Goal: Information Seeking & Learning: Learn about a topic

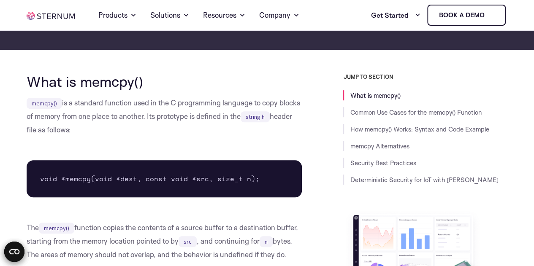
scroll to position [166, 0]
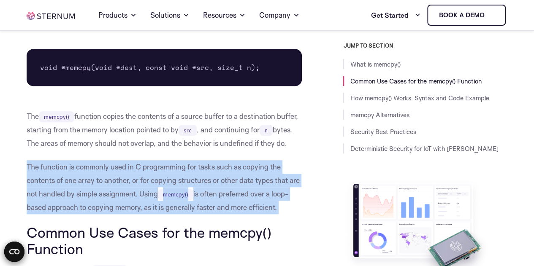
scroll to position [292, 0]
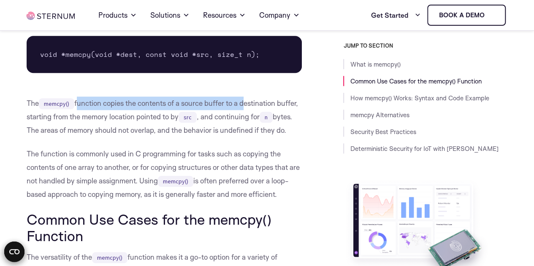
drag, startPoint x: 78, startPoint y: 103, endPoint x: 198, endPoint y: 110, distance: 120.5
click at [225, 110] on p "The memcpy() function copies the contents of a source buffer to a destination b…" at bounding box center [164, 117] width 275 height 41
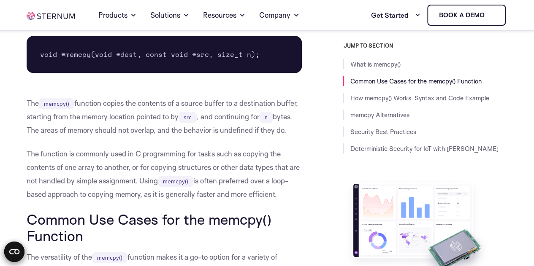
drag, startPoint x: 147, startPoint y: 116, endPoint x: 44, endPoint y: 107, distance: 103.8
click at [147, 116] on p "The memcpy() function copies the contents of a source buffer to a destination b…" at bounding box center [164, 117] width 275 height 41
drag, startPoint x: 55, startPoint y: 116, endPoint x: 212, endPoint y: 117, distance: 157.4
click at [211, 117] on p "The memcpy() function copies the contents of a source buffer to a destination b…" at bounding box center [164, 117] width 275 height 41
drag, startPoint x: 258, startPoint y: 123, endPoint x: 270, endPoint y: 121, distance: 11.6
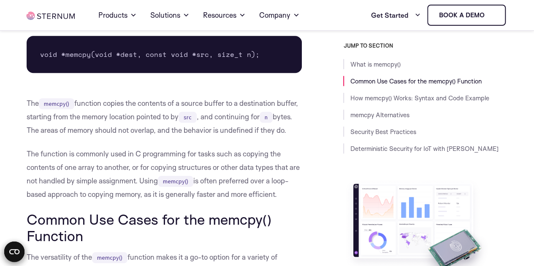
click at [262, 122] on p "The memcpy() function copies the contents of a source buffer to a destination b…" at bounding box center [164, 117] width 275 height 41
drag, startPoint x: 245, startPoint y: 120, endPoint x: 261, endPoint y: 120, distance: 16.5
click at [261, 120] on p "The memcpy() function copies the contents of a source buffer to a destination b…" at bounding box center [164, 117] width 275 height 41
click at [146, 119] on p "The memcpy() function copies the contents of a source buffer to a destination b…" at bounding box center [164, 117] width 275 height 41
drag, startPoint x: 227, startPoint y: 117, endPoint x: 165, endPoint y: 119, distance: 62.5
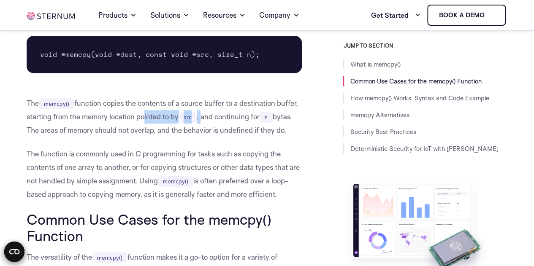
click at [165, 119] on p "The memcpy() function copies the contents of a source buffer to a destination b…" at bounding box center [164, 117] width 275 height 41
click at [122, 137] on p "The memcpy() function copies the contents of a source buffer to a destination b…" at bounding box center [164, 117] width 275 height 41
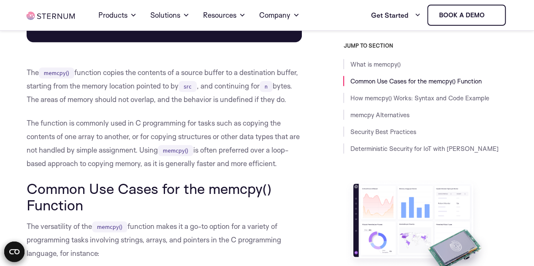
scroll to position [335, 0]
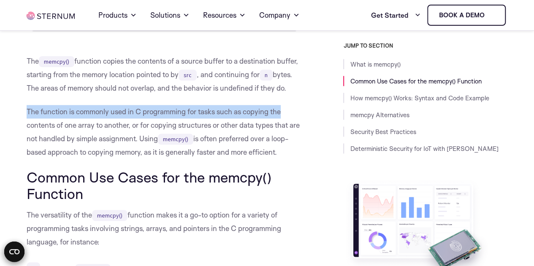
drag, startPoint x: 25, startPoint y: 126, endPoint x: 281, endPoint y: 127, distance: 255.7
click at [210, 132] on p "The function is commonly used in C programming for tasks such as copying the co…" at bounding box center [164, 132] width 275 height 54
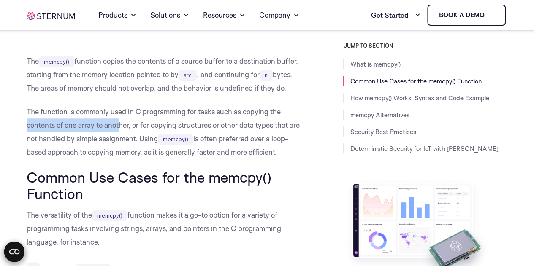
drag, startPoint x: 26, startPoint y: 140, endPoint x: 119, endPoint y: 140, distance: 92.4
drag, startPoint x: 116, startPoint y: 127, endPoint x: 70, endPoint y: 124, distance: 46.1
click at [114, 126] on p "The function is commonly used in C programming for tasks such as copying the co…" at bounding box center [164, 132] width 275 height 54
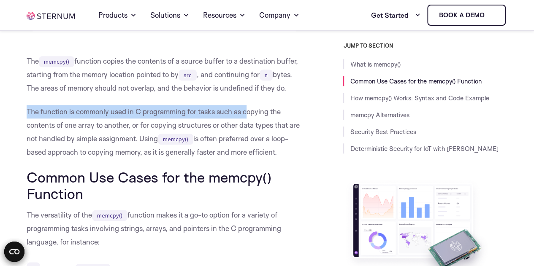
drag, startPoint x: 22, startPoint y: 125, endPoint x: 247, endPoint y: 126, distance: 225.3
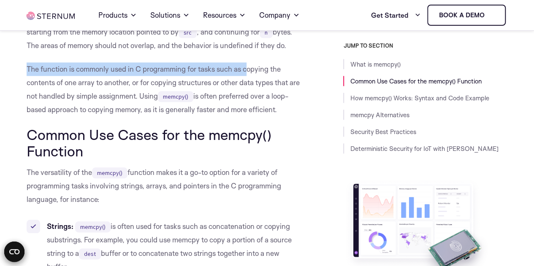
scroll to position [419, 0]
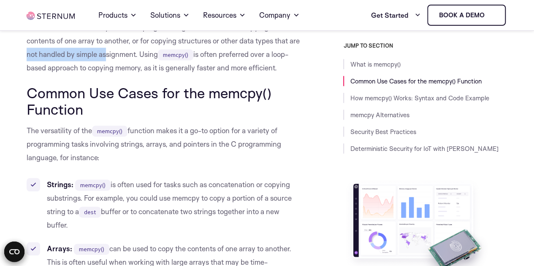
drag, startPoint x: 43, startPoint y: 67, endPoint x: 96, endPoint y: 85, distance: 56.2
click at [114, 74] on p "The function is commonly used in C programming for tasks such as copying the co…" at bounding box center [164, 48] width 275 height 54
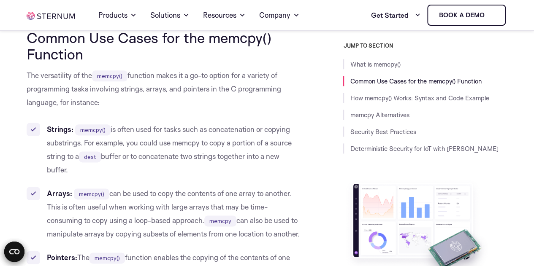
scroll to position [503, 0]
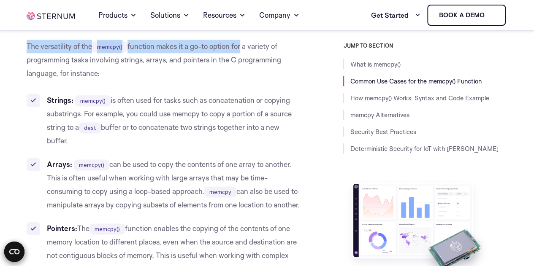
drag, startPoint x: 29, startPoint y: 61, endPoint x: 215, endPoint y: 69, distance: 186.7
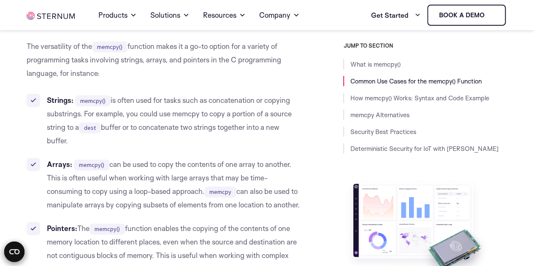
drag, startPoint x: 146, startPoint y: 76, endPoint x: 95, endPoint y: 79, distance: 50.3
click at [144, 77] on p "The versatility of the memcpy() function makes it a go-to option for a variety …" at bounding box center [164, 60] width 275 height 41
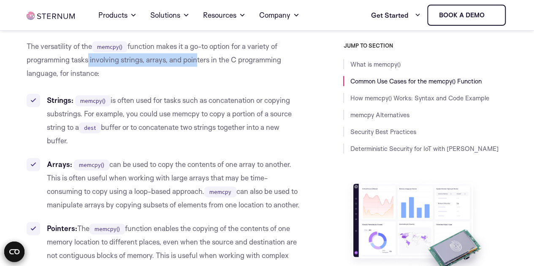
drag, startPoint x: 86, startPoint y: 79, endPoint x: 195, endPoint y: 79, distance: 108.9
click at [195, 79] on p "The versatility of the memcpy() function makes it a go-to option for a variety …" at bounding box center [164, 60] width 275 height 41
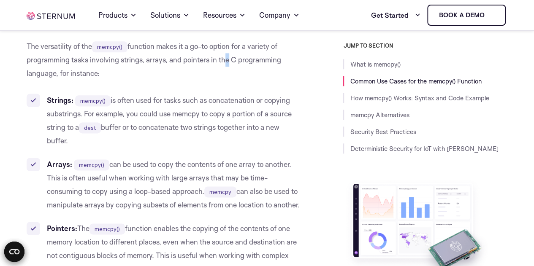
click at [225, 80] on p "The versatility of the memcpy() function makes it a go-to option for a variety …" at bounding box center [164, 60] width 275 height 41
drag, startPoint x: 217, startPoint y: 82, endPoint x: 149, endPoint y: 85, distance: 68.0
click at [209, 80] on p "The versatility of the memcpy() function makes it a go-to option for a variety …" at bounding box center [164, 60] width 275 height 41
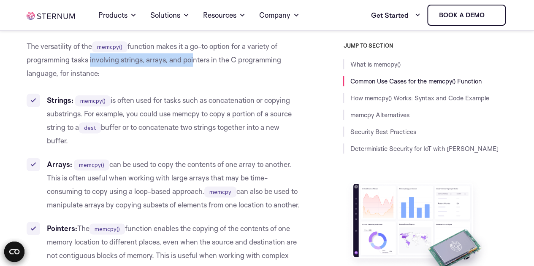
drag, startPoint x: 88, startPoint y: 76, endPoint x: 187, endPoint y: 76, distance: 99.6
click at [192, 76] on p "The versatility of the memcpy() function makes it a go-to option for a variety …" at bounding box center [164, 60] width 275 height 41
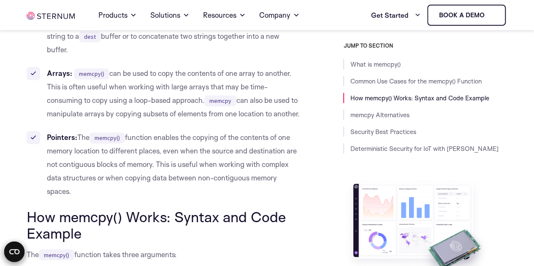
scroll to position [546, 0]
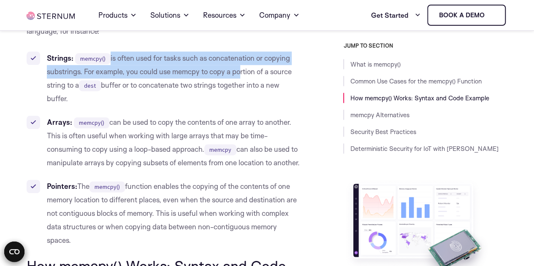
drag, startPoint x: 110, startPoint y: 73, endPoint x: 232, endPoint y: 91, distance: 123.4
click at [240, 91] on li "Strings: memcpy() is often used for tasks such as concatenation or copying subs…" at bounding box center [164, 78] width 275 height 54
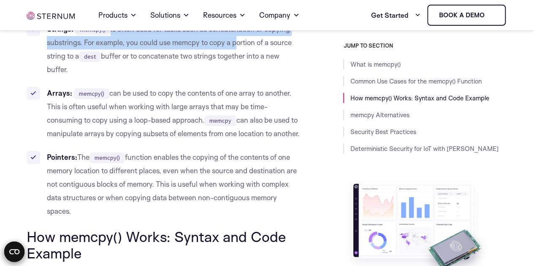
scroll to position [588, 0]
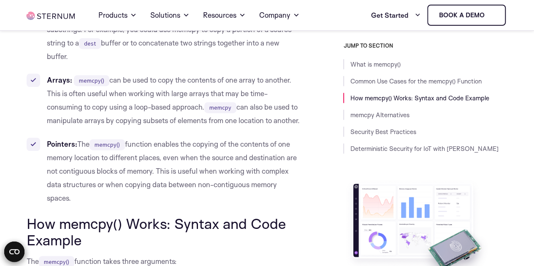
click at [137, 92] on li "Arrays: memcpy() can be used to copy the contents of one array to another. This…" at bounding box center [164, 100] width 275 height 54
drag, startPoint x: 102, startPoint y: 97, endPoint x: 185, endPoint y: 96, distance: 82.7
click at [185, 96] on li "Arrays: memcpy() can be used to copy the contents of one array to another. This…" at bounding box center [164, 100] width 275 height 54
click at [228, 100] on li "Arrays: memcpy() can be used to copy the contents of one array to another. This…" at bounding box center [164, 100] width 275 height 54
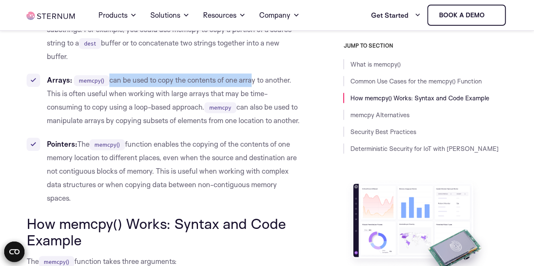
drag, startPoint x: 134, startPoint y: 95, endPoint x: 252, endPoint y: 95, distance: 117.7
click at [252, 95] on li "Arrays: memcpy() can be used to copy the contents of one array to another. This…" at bounding box center [164, 100] width 275 height 54
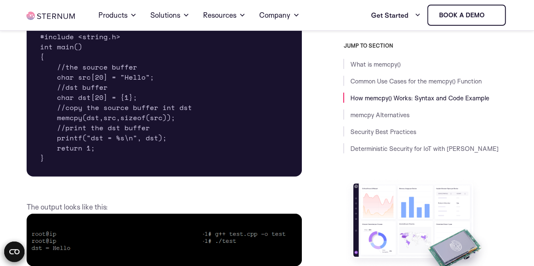
scroll to position [1052, 0]
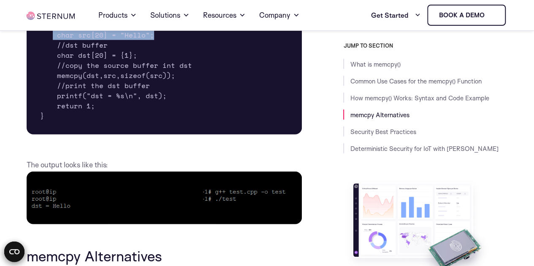
drag, startPoint x: 54, startPoint y: 76, endPoint x: 156, endPoint y: 76, distance: 102.1
click at [156, 76] on pre "#include <stdio.h> #include <string.h> int main() { //the source buffer char sr…" at bounding box center [164, 50] width 275 height 169
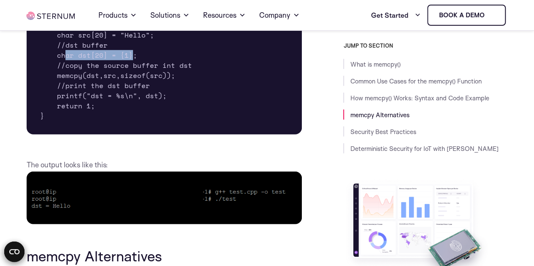
drag, startPoint x: 81, startPoint y: 96, endPoint x: 130, endPoint y: 92, distance: 48.6
click at [130, 92] on pre "#include <stdio.h> #include <string.h> int main() { //the source buffer char sr…" at bounding box center [164, 50] width 275 height 169
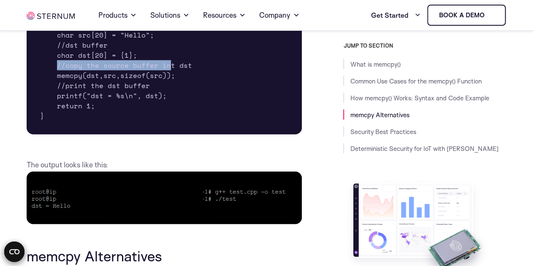
drag, startPoint x: 58, startPoint y: 106, endPoint x: 164, endPoint y: 105, distance: 105.9
click at [169, 105] on pre "#include <stdio.h> #include <string.h> int main() { //the source buffer char sr…" at bounding box center [164, 50] width 275 height 169
click at [106, 115] on pre "#include <stdio.h> #include <string.h> int main() { //the source buffer char sr…" at bounding box center [164, 50] width 275 height 169
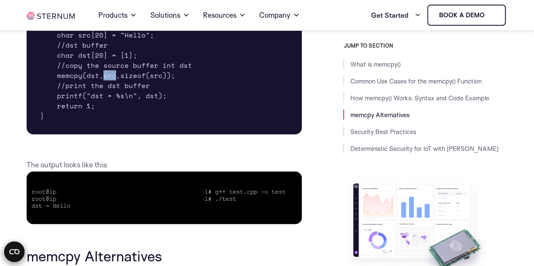
click at [106, 115] on pre "#include <stdio.h> #include <string.h> int main() { //the source buffer char sr…" at bounding box center [164, 50] width 275 height 169
click at [92, 116] on pre "#include <stdio.h> #include <string.h> int main() { //the source buffer char sr…" at bounding box center [164, 50] width 275 height 169
drag, startPoint x: 119, startPoint y: 116, endPoint x: 161, endPoint y: 117, distance: 42.6
click at [161, 117] on pre "#include <stdio.h> #include <string.h> int main() { //the source buffer char sr…" at bounding box center [164, 50] width 275 height 169
